Goal: Information Seeking & Learning: Learn about a topic

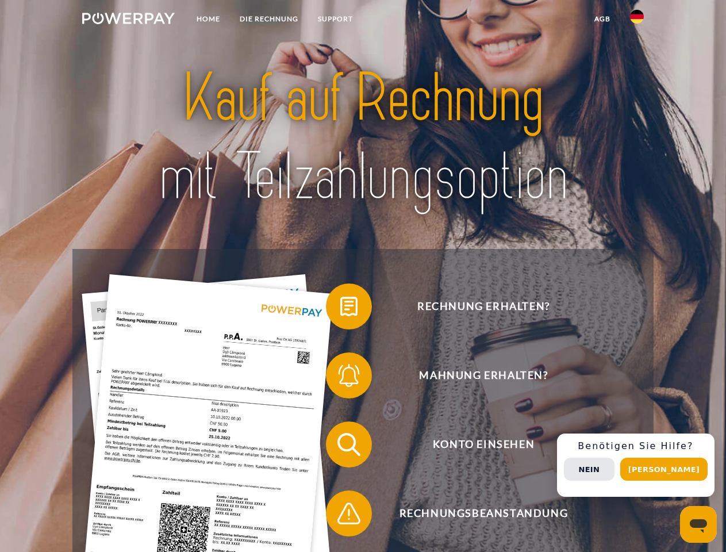
click at [128, 20] on img at bounding box center [128, 19] width 93 height 12
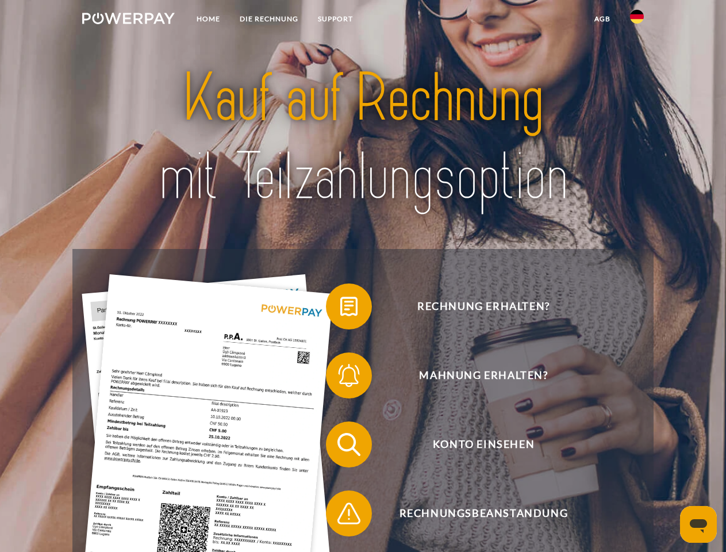
click at [637, 20] on img at bounding box center [637, 17] width 14 height 14
click at [602, 19] on link "agb" at bounding box center [603, 19] width 36 height 21
click at [340, 309] on span at bounding box center [332, 307] width 58 height 58
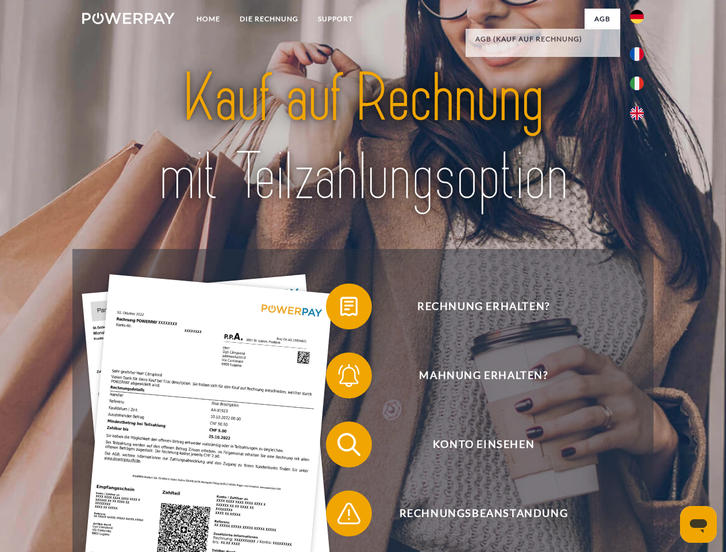
click at [340, 378] on span at bounding box center [332, 376] width 58 height 58
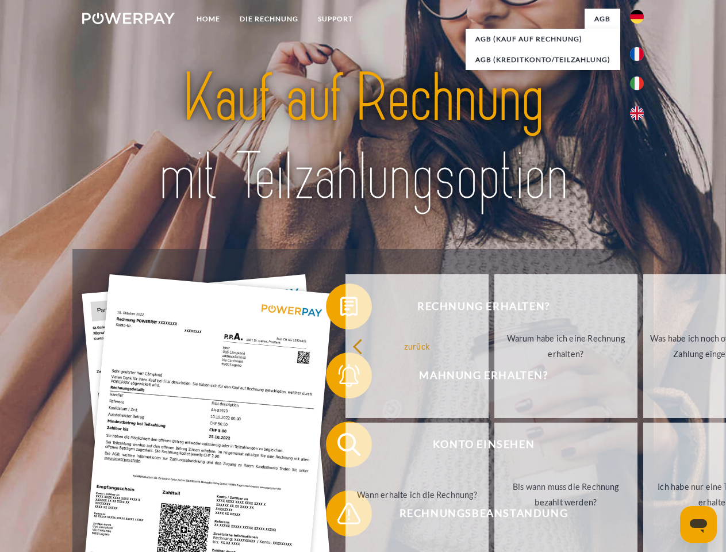
click at [495, 447] on link "Bis wann muss die Rechnung bezahlt werden?" at bounding box center [566, 495] width 143 height 144
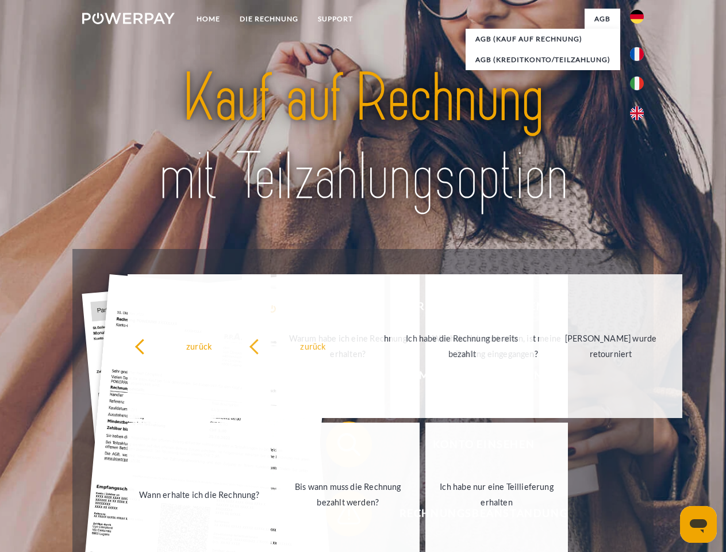
click at [426, 516] on link "Ich habe nur eine Teillieferung erhalten" at bounding box center [497, 495] width 143 height 144
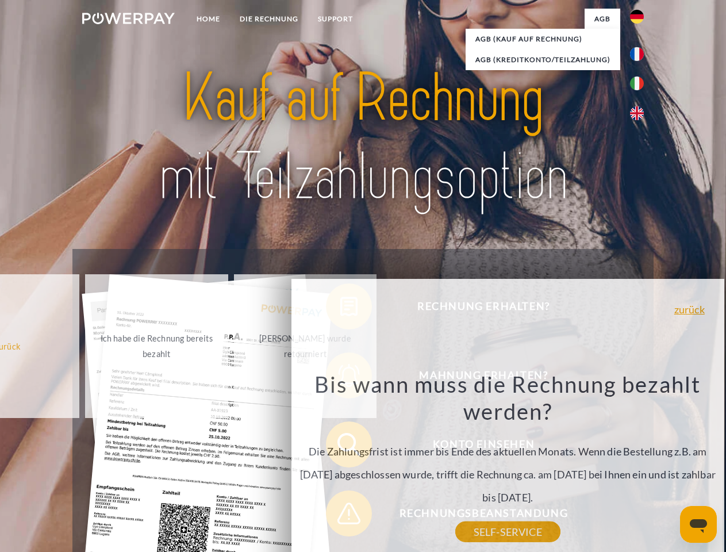
click at [640, 465] on div "Rechnung erhalten? Mahnung erhalten? Konto einsehen" at bounding box center [362, 479] width 581 height 460
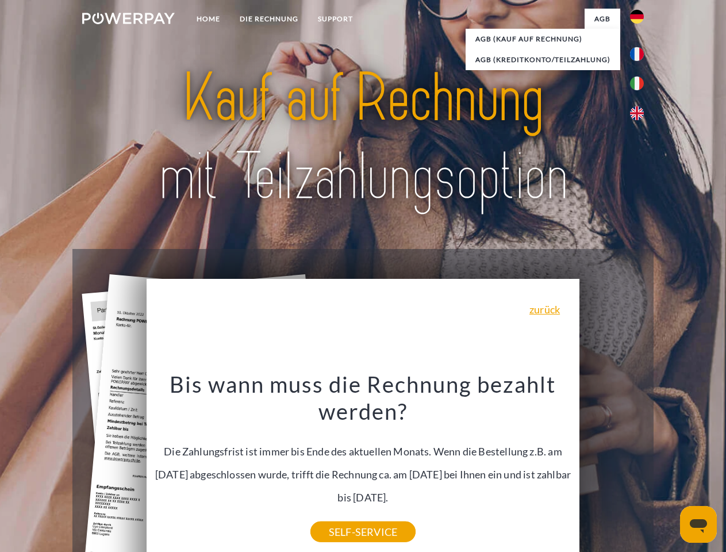
click at [612, 468] on span "Konto einsehen" at bounding box center [484, 445] width 282 height 46
click at [668, 469] on header "Home DIE RECHNUNG SUPPORT" at bounding box center [363, 397] width 726 height 794
